Goal: Task Accomplishment & Management: Manage account settings

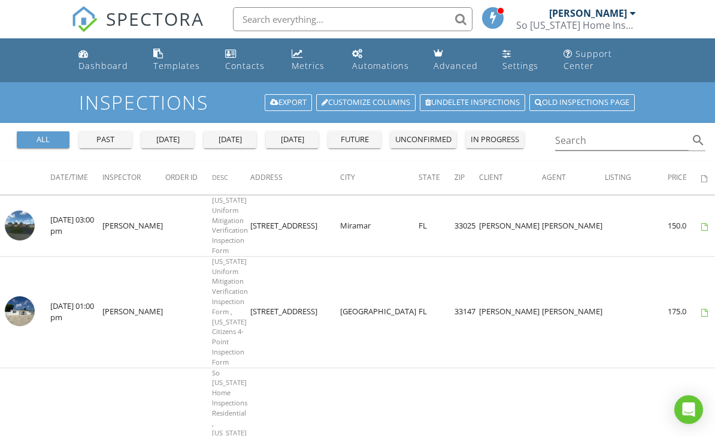
click at [43, 138] on div "all" at bounding box center [43, 140] width 43 height 12
click at [44, 140] on div "all" at bounding box center [43, 140] width 43 height 12
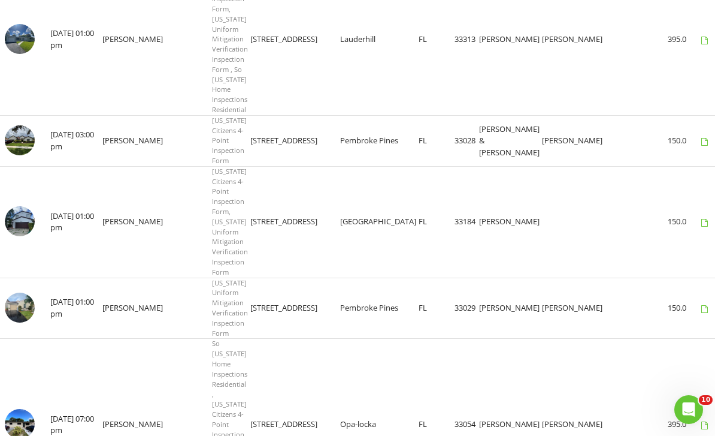
scroll to position [686, 0]
click at [29, 207] on img at bounding box center [20, 222] width 30 height 30
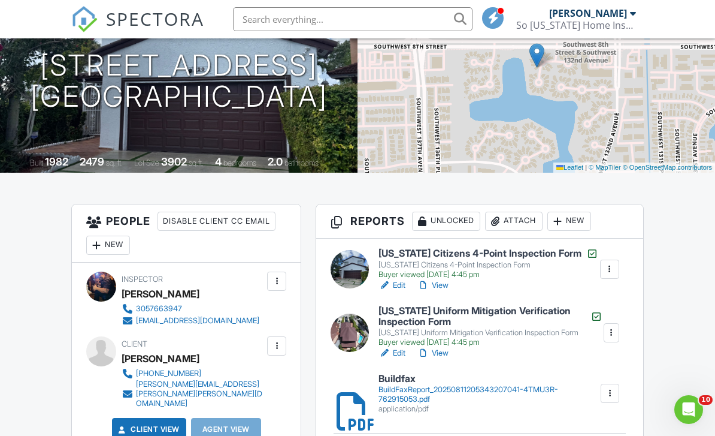
click at [536, 255] on h6 "Florida Citizens 4-Point Inspection Form" at bounding box center [489, 253] width 220 height 12
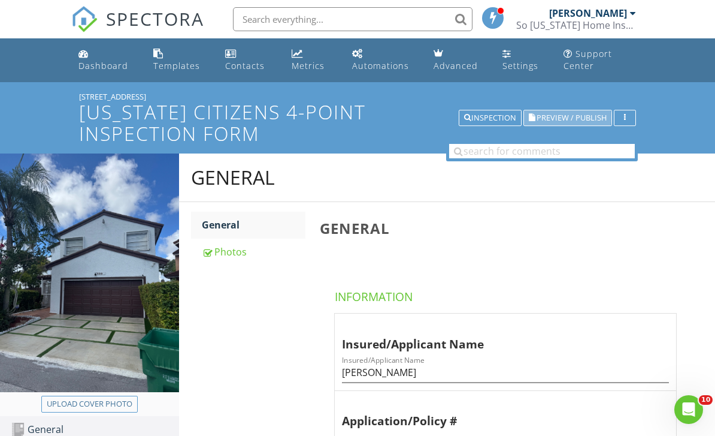
click at [582, 116] on span "Preview / Publish" at bounding box center [572, 118] width 70 height 8
click at [501, 117] on div "Inspection" at bounding box center [490, 118] width 52 height 8
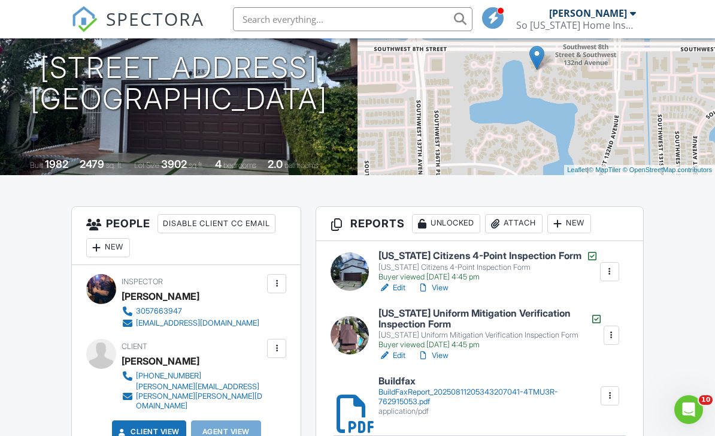
click at [526, 308] on h6 "Florida Uniform Mitigation Verification Inspection Form" at bounding box center [491, 318] width 224 height 21
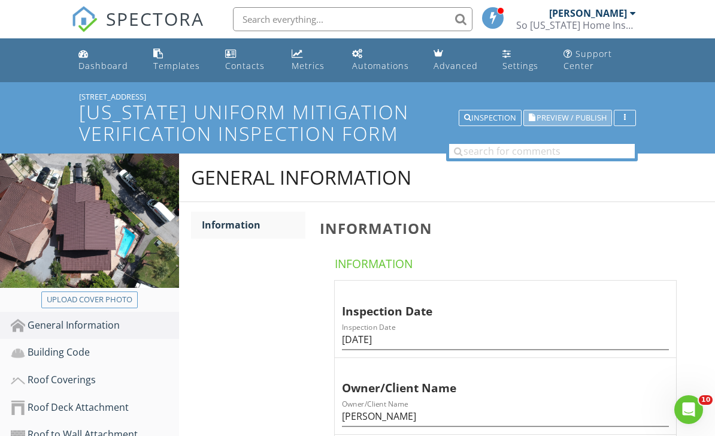
click at [579, 119] on span "Preview / Publish" at bounding box center [572, 118] width 70 height 8
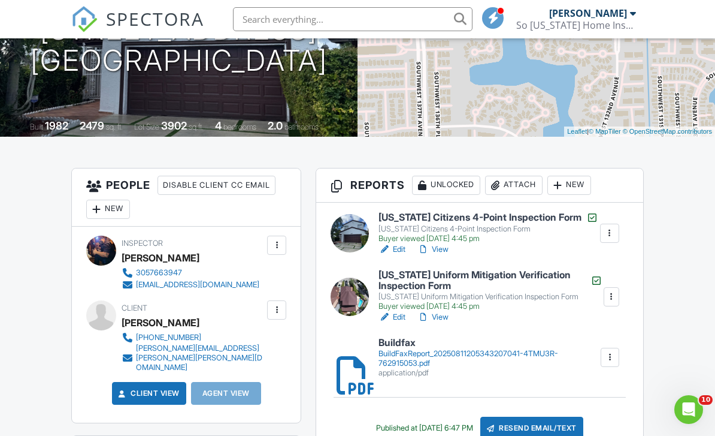
click at [610, 26] on div "So [US_STATE] Home Inspections LLC" at bounding box center [576, 25] width 120 height 12
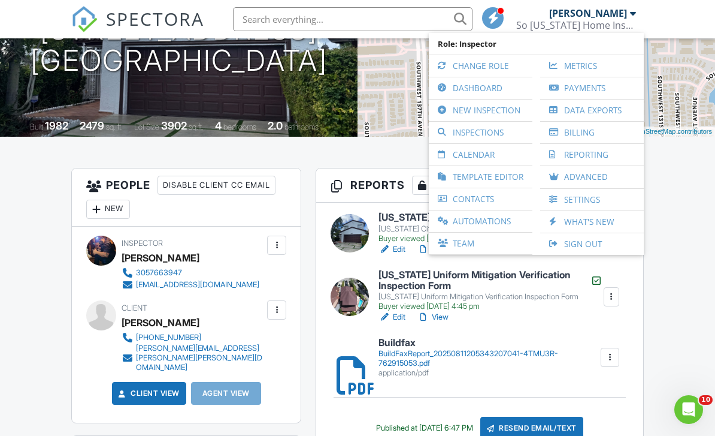
click at [495, 132] on link "Inspections" at bounding box center [481, 133] width 92 height 22
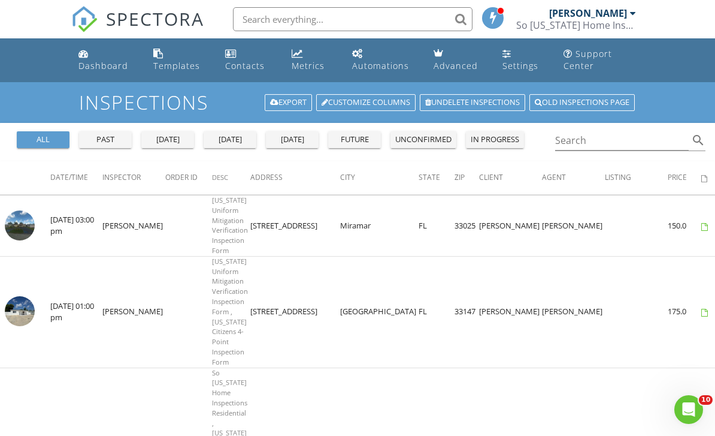
click at [16, 223] on img at bounding box center [20, 225] width 30 height 30
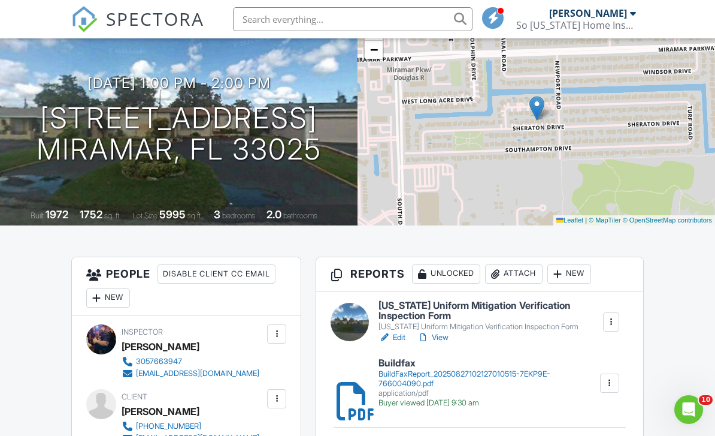
scroll to position [106, 0]
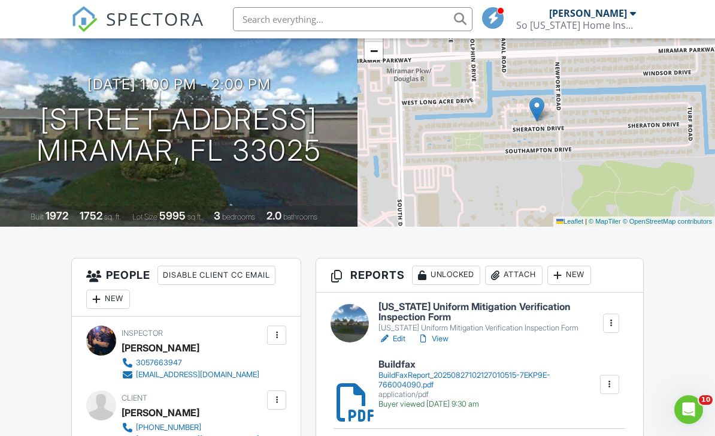
click at [519, 306] on h6 "[US_STATE] Uniform Mitigation Verification Inspection Form" at bounding box center [490, 311] width 223 height 21
